Goal: Navigation & Orientation: Find specific page/section

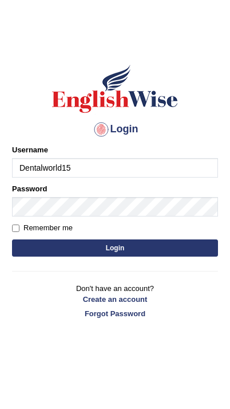
type input "Dentalworld15"
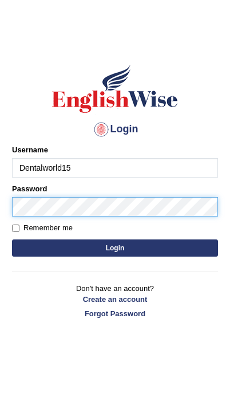
click at [115, 248] on button "Login" at bounding box center [115, 247] width 206 height 17
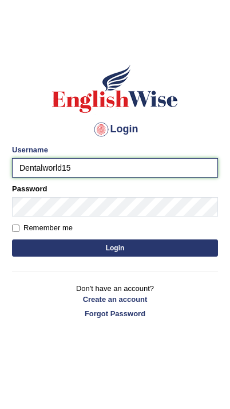
click at [115, 248] on button "Login" at bounding box center [115, 247] width 206 height 17
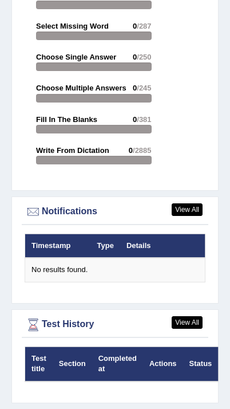
scroll to position [2968, 0]
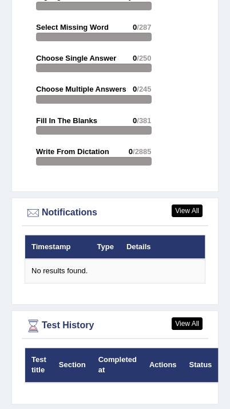
click at [188, 317] on link "View All" at bounding box center [187, 323] width 31 height 13
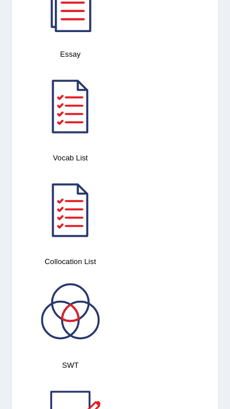
scroll to position [1589, 0]
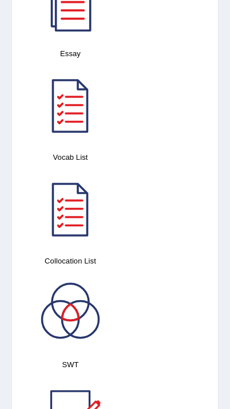
click at [77, 309] on div at bounding box center [70, 313] width 80 height 80
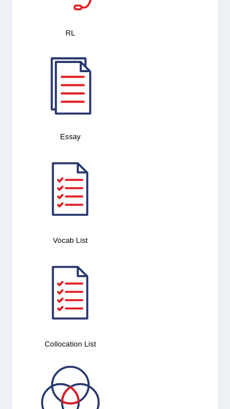
scroll to position [1485, 0]
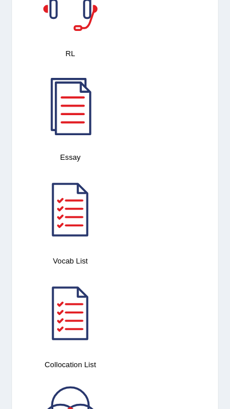
click at [68, 215] on div at bounding box center [70, 209] width 80 height 80
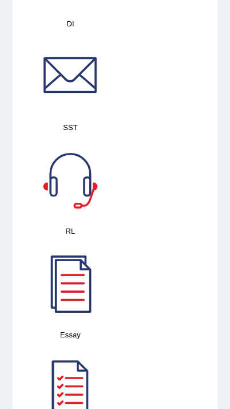
scroll to position [1265, 0]
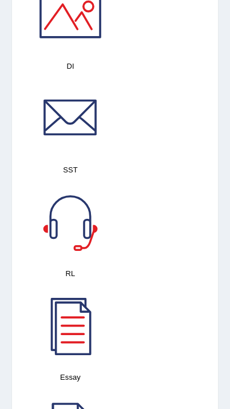
click at [70, 322] on div at bounding box center [70, 325] width 80 height 80
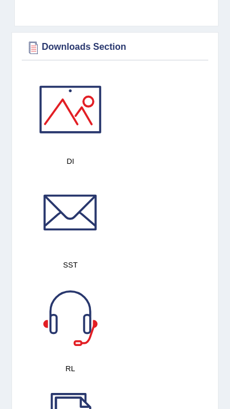
scroll to position [1136, 0]
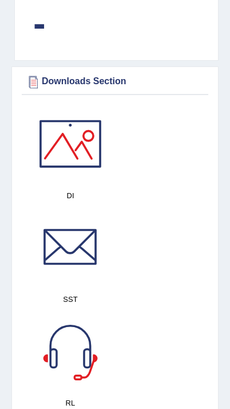
click at [69, 242] on div at bounding box center [70, 247] width 80 height 80
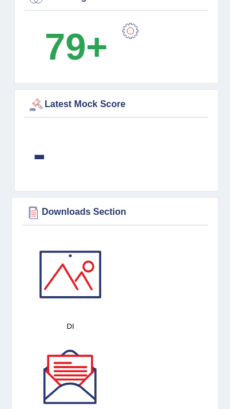
scroll to position [996, 0]
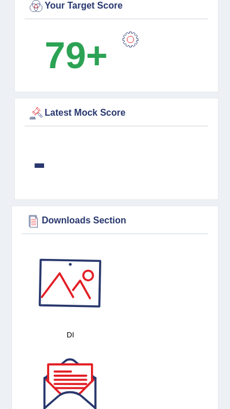
click at [73, 281] on div at bounding box center [70, 283] width 80 height 80
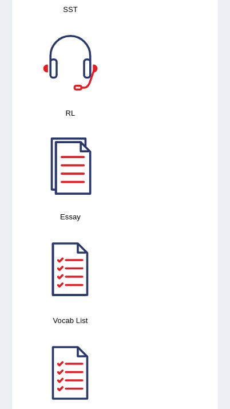
scroll to position [1437, 0]
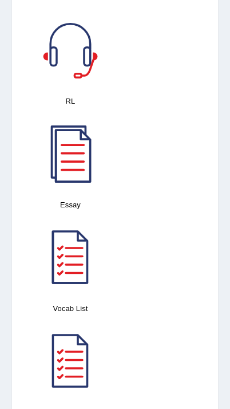
click at [72, 163] on div at bounding box center [70, 153] width 80 height 80
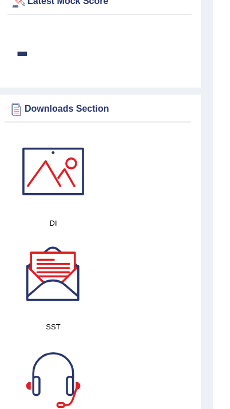
scroll to position [1076, 21]
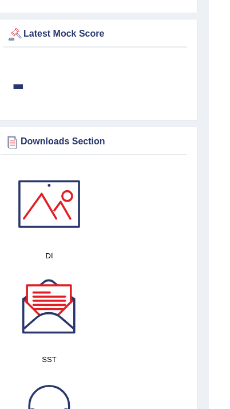
click at [51, 205] on div at bounding box center [49, 204] width 80 height 80
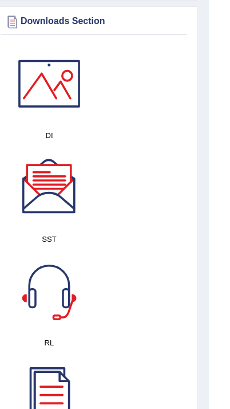
scroll to position [1206, 21]
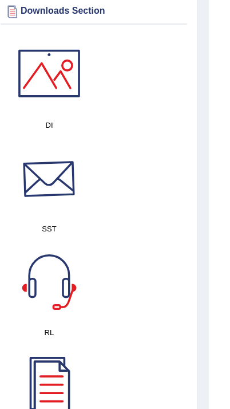
click at [48, 184] on div at bounding box center [49, 177] width 80 height 80
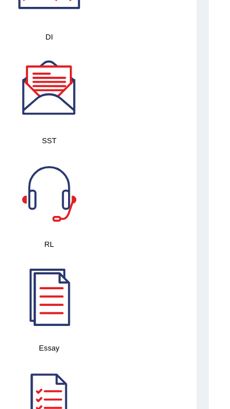
scroll to position [1351, 21]
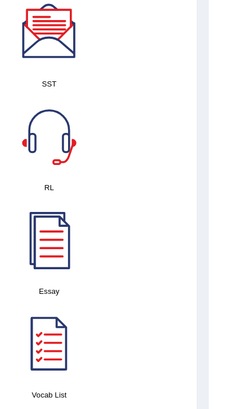
click at [46, 133] on div at bounding box center [49, 136] width 80 height 80
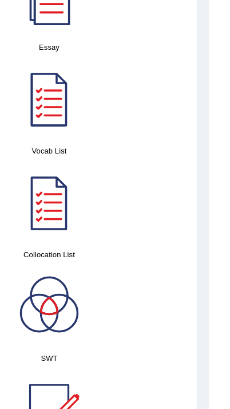
scroll to position [1615, 21]
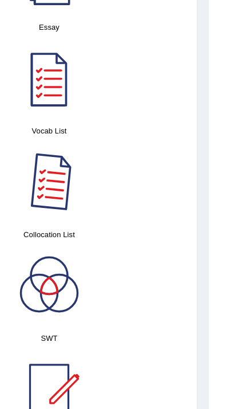
click at [53, 198] on div at bounding box center [49, 183] width 80 height 80
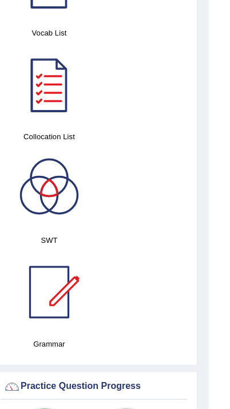
scroll to position [1786, 21]
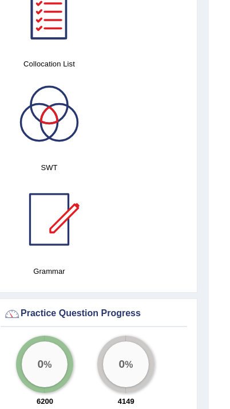
click at [52, 219] on div at bounding box center [49, 219] width 80 height 80
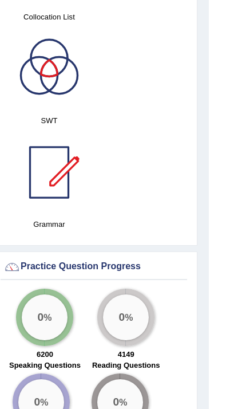
scroll to position [1719, 21]
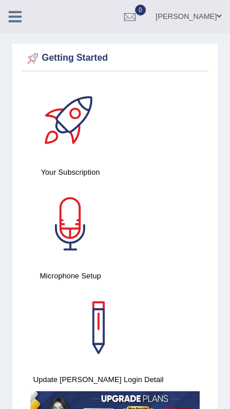
click at [69, 156] on div at bounding box center [70, 120] width 80 height 80
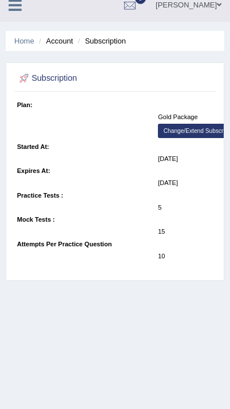
scroll to position [14, 0]
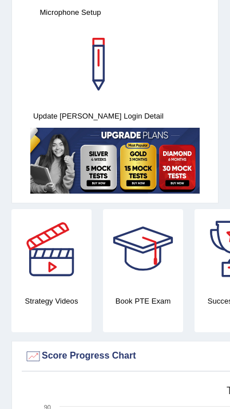
scroll to position [271, 0]
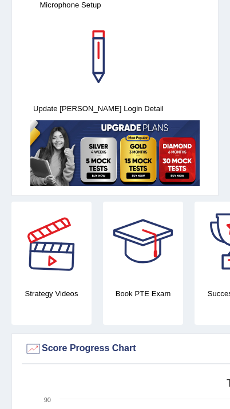
click at [55, 267] on div at bounding box center [51, 242] width 80 height 80
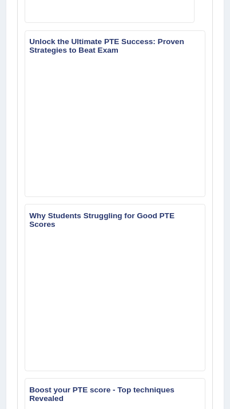
scroll to position [880, 0]
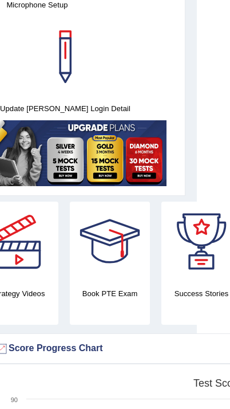
scroll to position [271, 75]
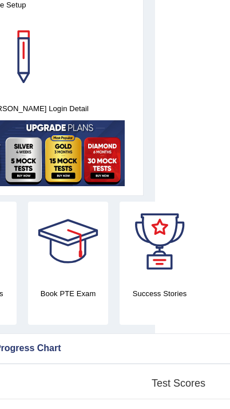
click at [77, 247] on div at bounding box center [68, 242] width 80 height 80
